Goal: Transaction & Acquisition: Subscribe to service/newsletter

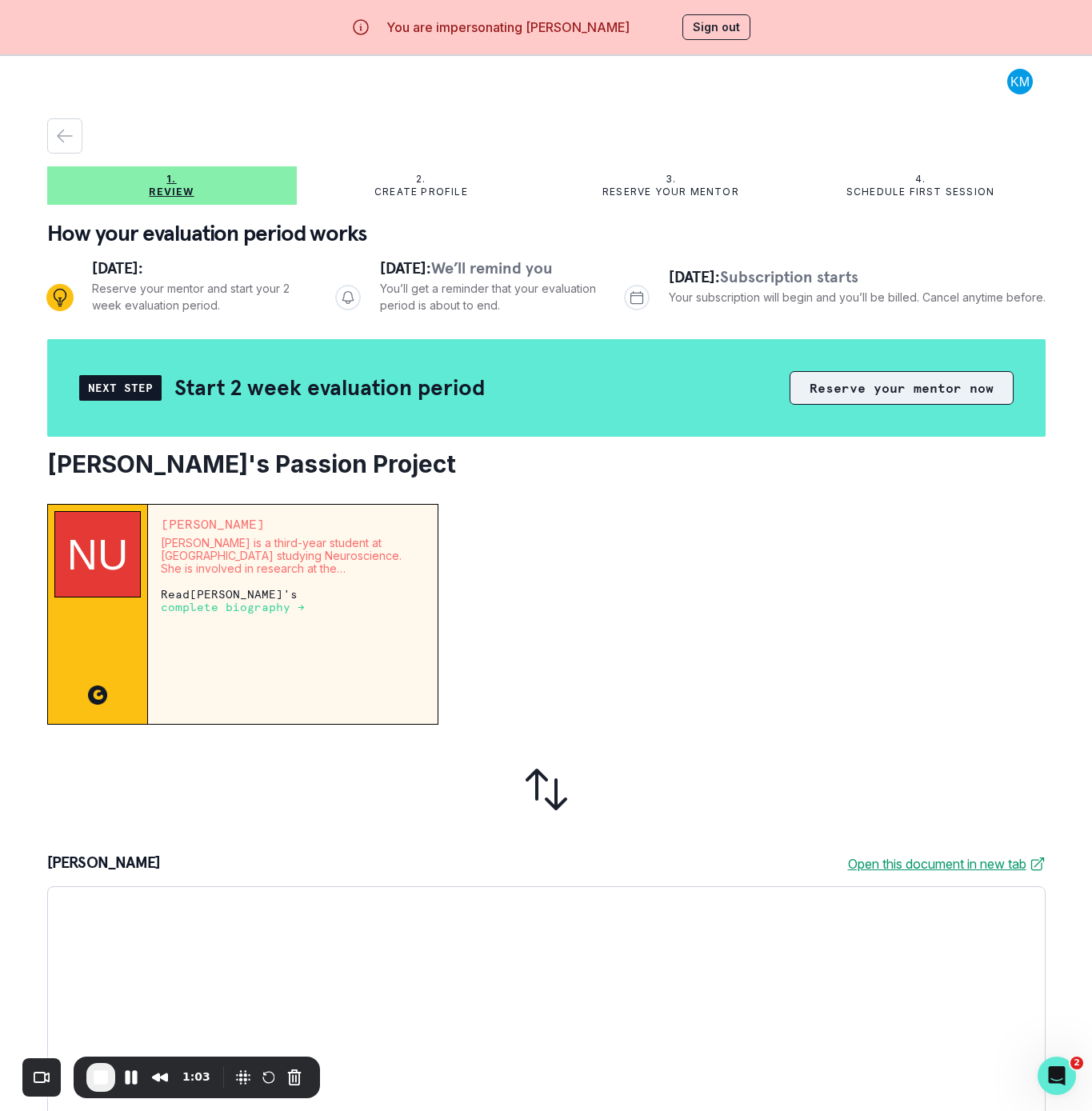
click at [831, 396] on button "Reserve your mentor now" at bounding box center [901, 388] width 224 height 34
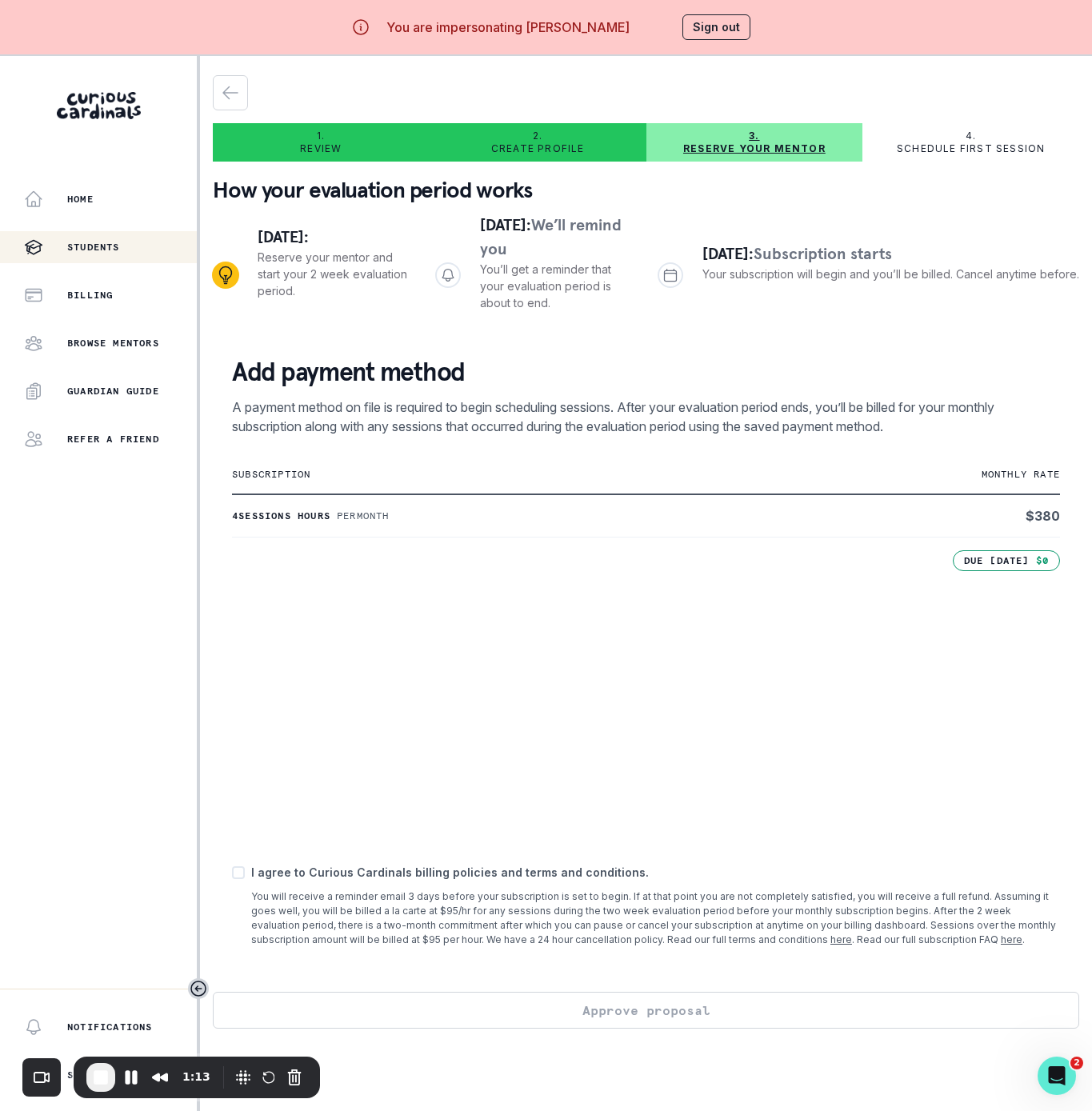
click at [68, 238] on div "Students" at bounding box center [110, 247] width 173 height 19
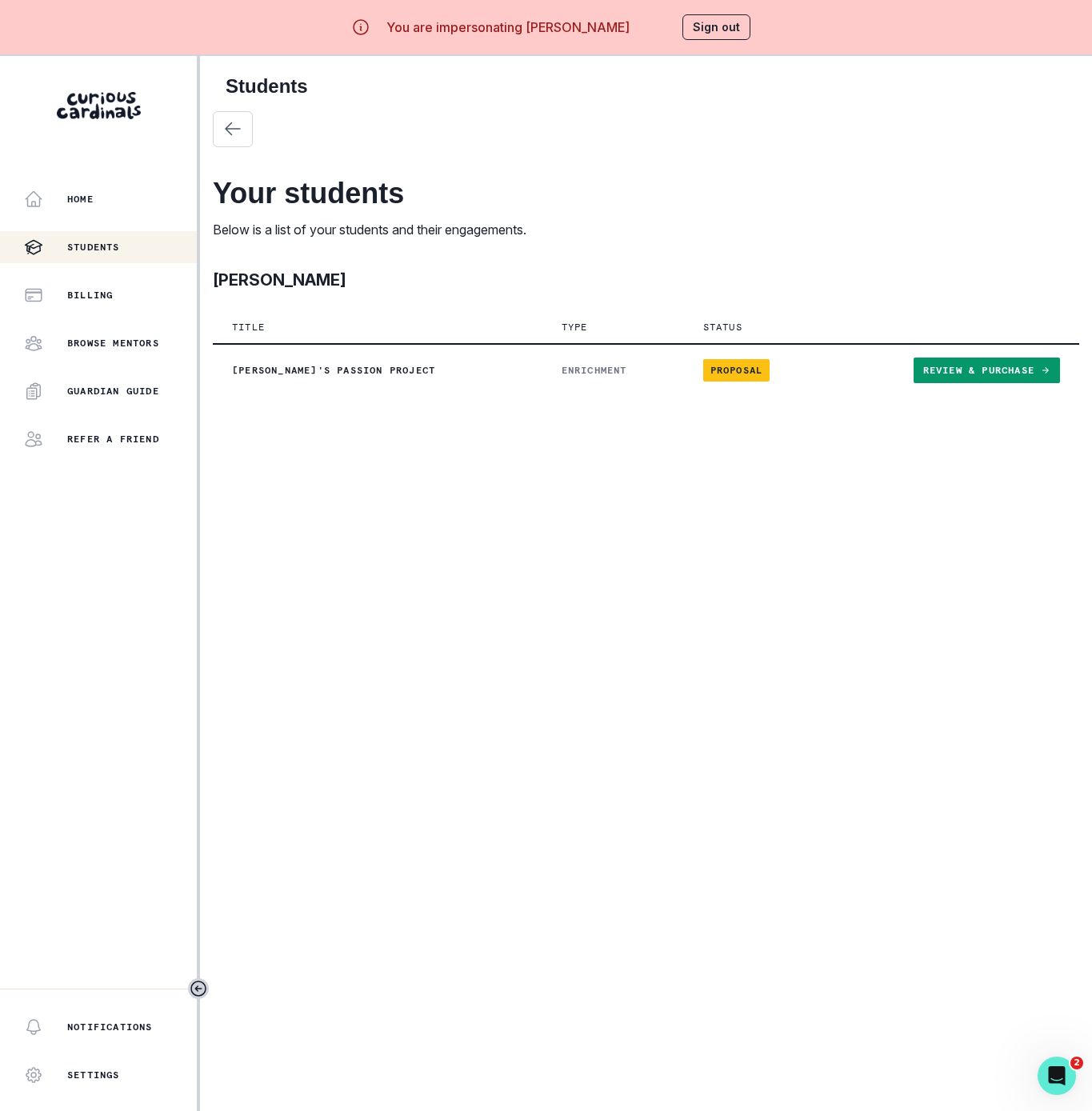
click at [695, 26] on button "Sign out" at bounding box center [717, 27] width 68 height 26
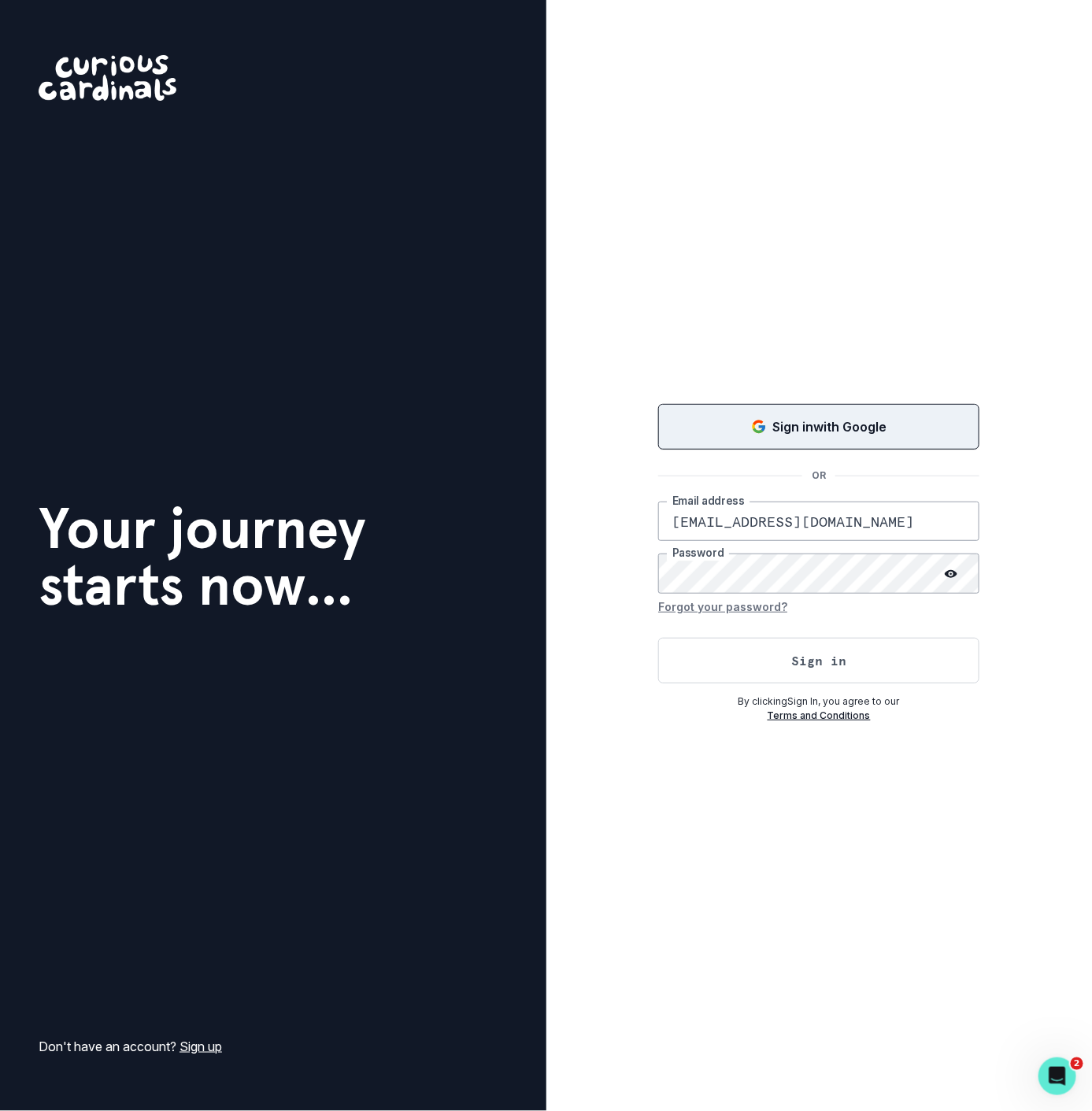
click at [831, 436] on button "Sign in with Google" at bounding box center [819, 427] width 321 height 46
